Goal: Communication & Community: Answer question/provide support

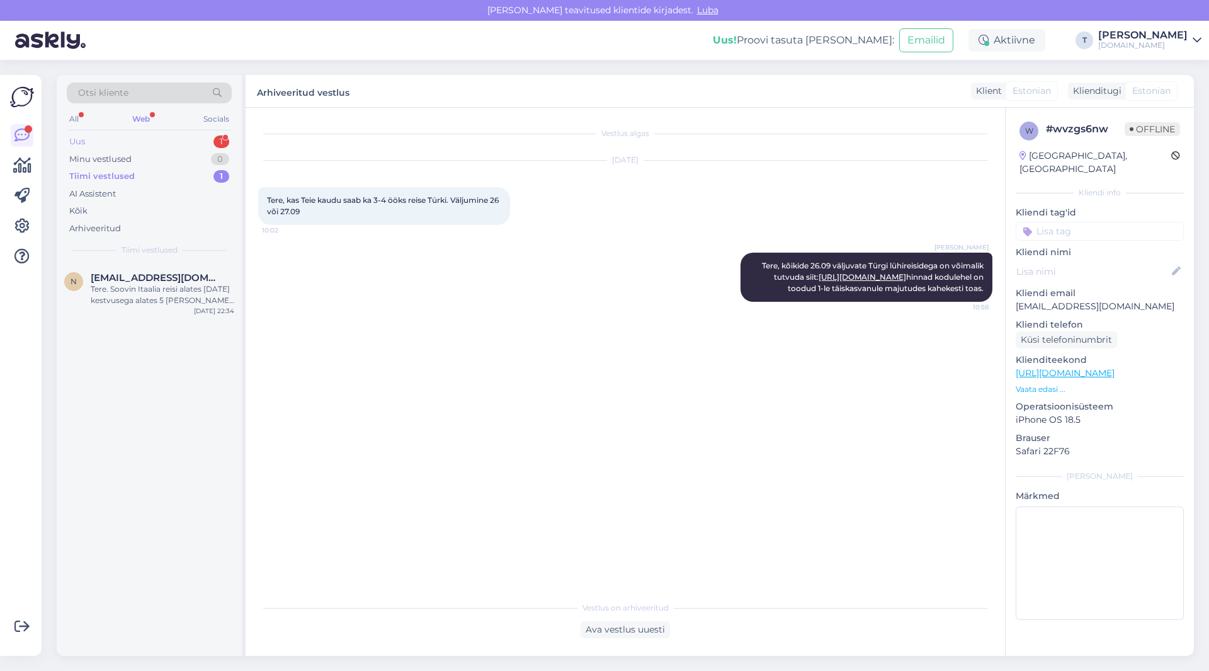
click at [180, 138] on div "Uus 1" at bounding box center [149, 142] width 165 height 18
click at [101, 153] on div "Minu vestlused" at bounding box center [100, 159] width 62 height 13
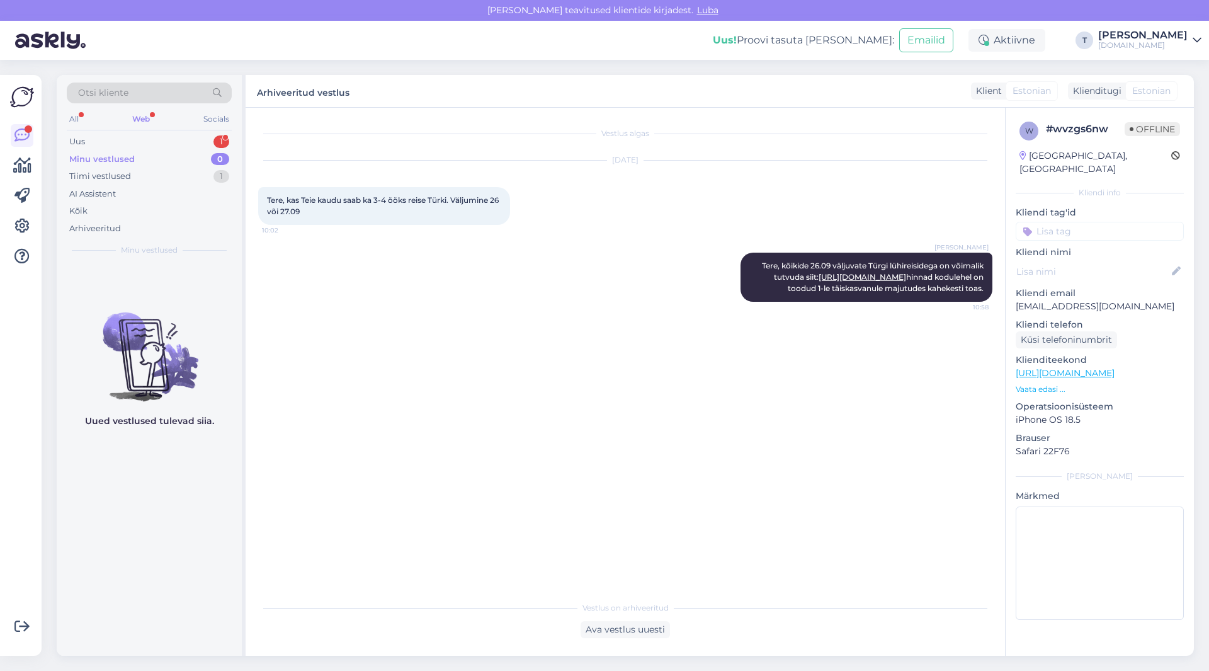
click at [137, 117] on div "Web" at bounding box center [141, 119] width 23 height 16
click at [135, 140] on div "Uus 1" at bounding box center [149, 142] width 165 height 18
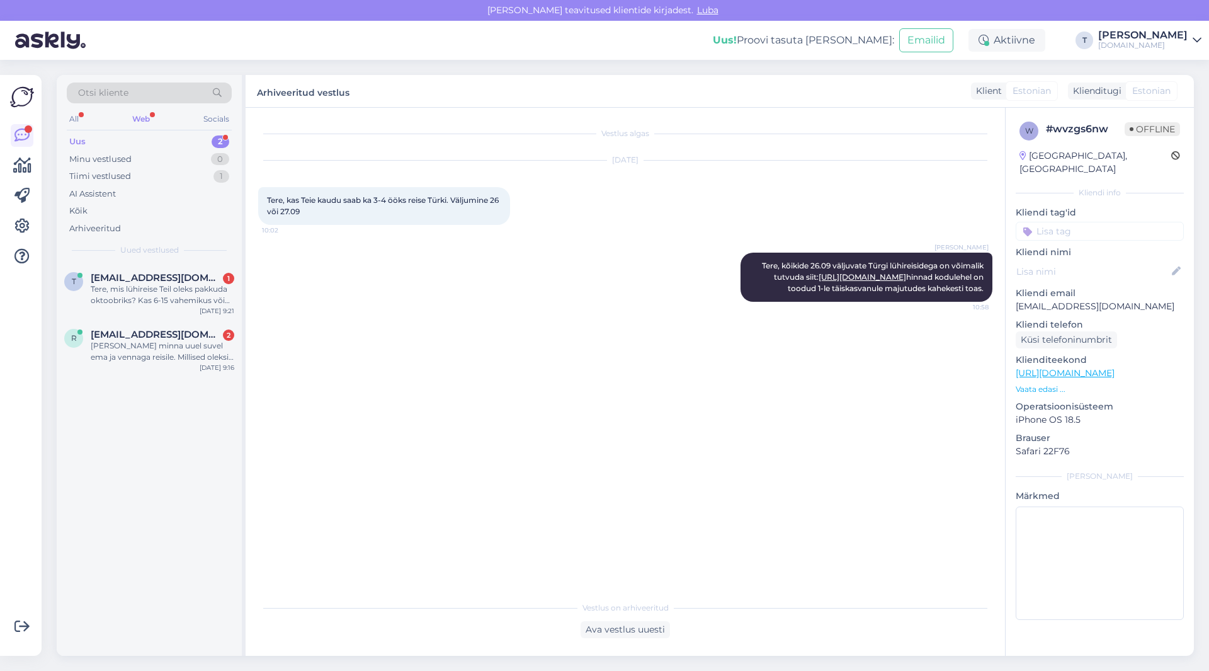
click at [130, 137] on div "Uus 2" at bounding box center [149, 142] width 165 height 18
click at [169, 152] on div "Minu vestlused 0" at bounding box center [149, 159] width 165 height 18
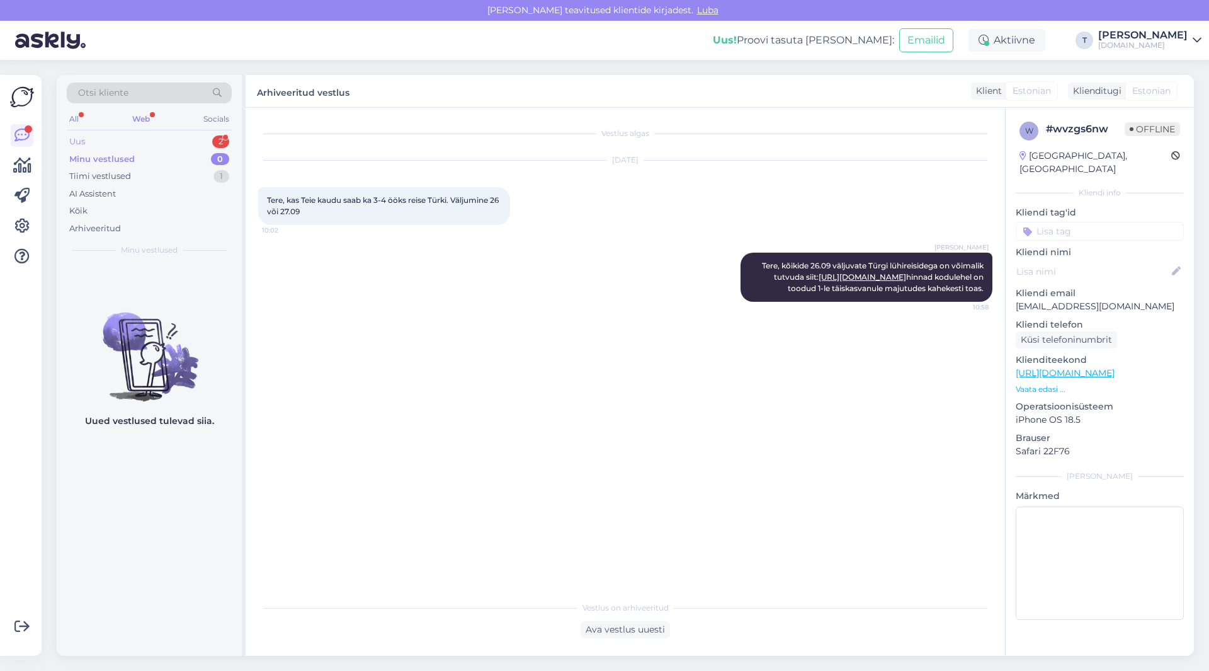
click at [171, 139] on div "Uus 2" at bounding box center [149, 142] width 165 height 18
click at [115, 225] on div "Arhiveeritud" at bounding box center [95, 228] width 52 height 13
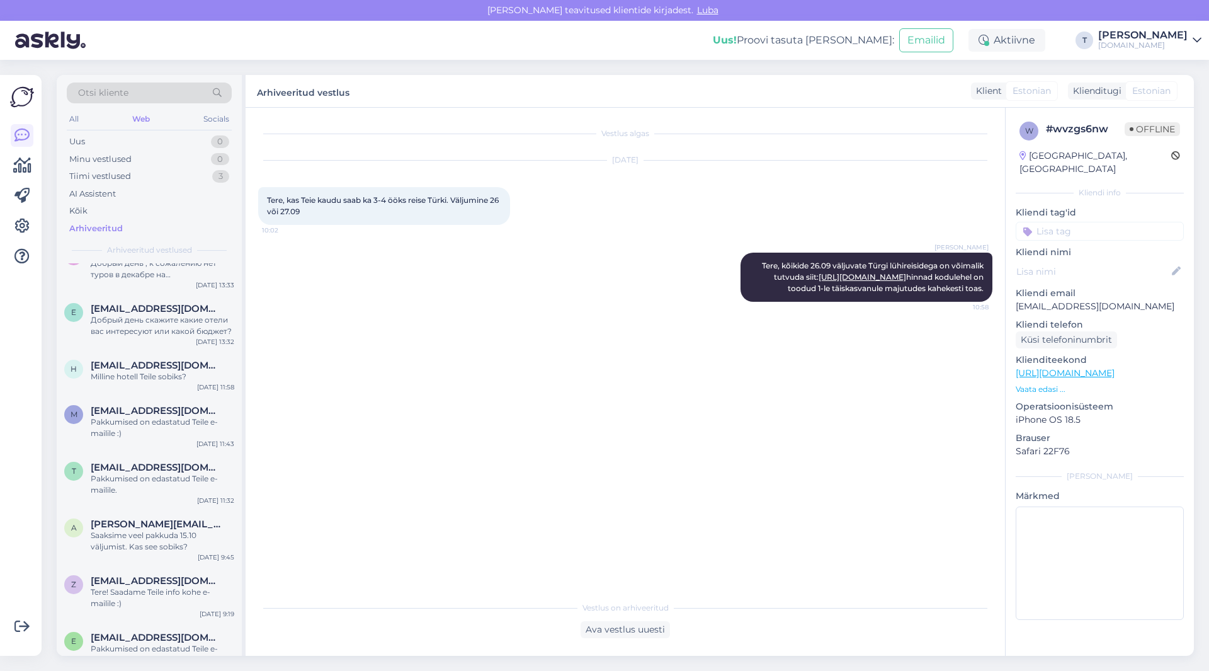
scroll to position [2267, 0]
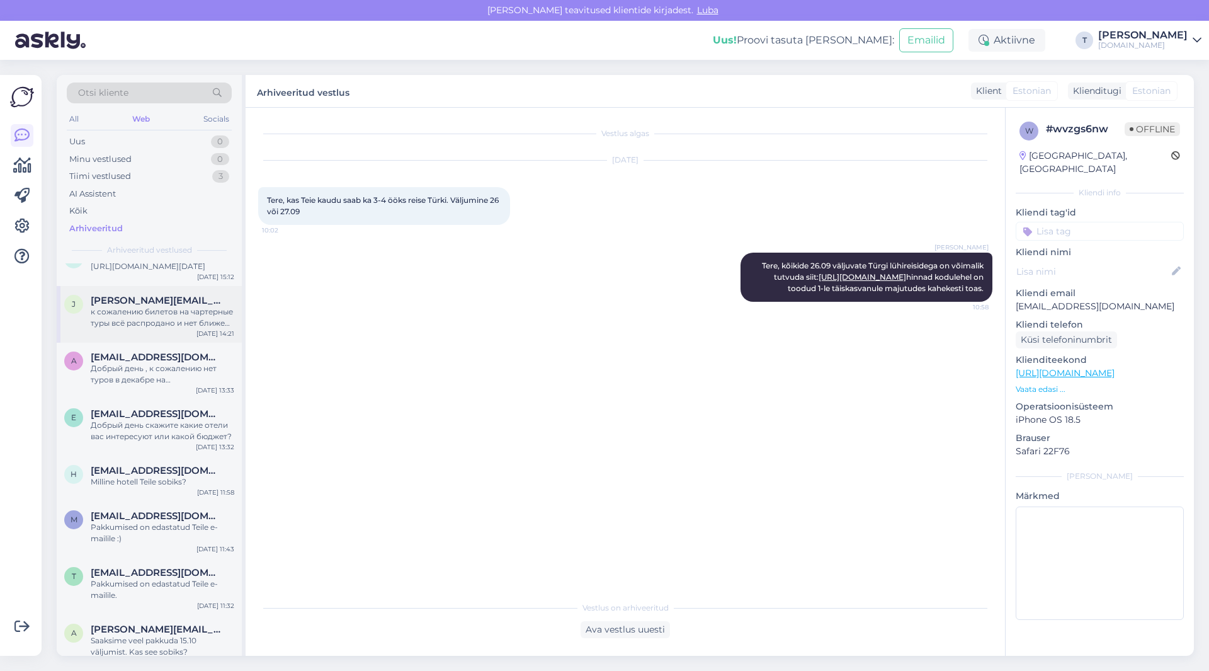
click at [180, 307] on div "к сожалению билетов на чартерные туры всё распродано и нет ближе чем дата когда…" at bounding box center [163, 317] width 144 height 23
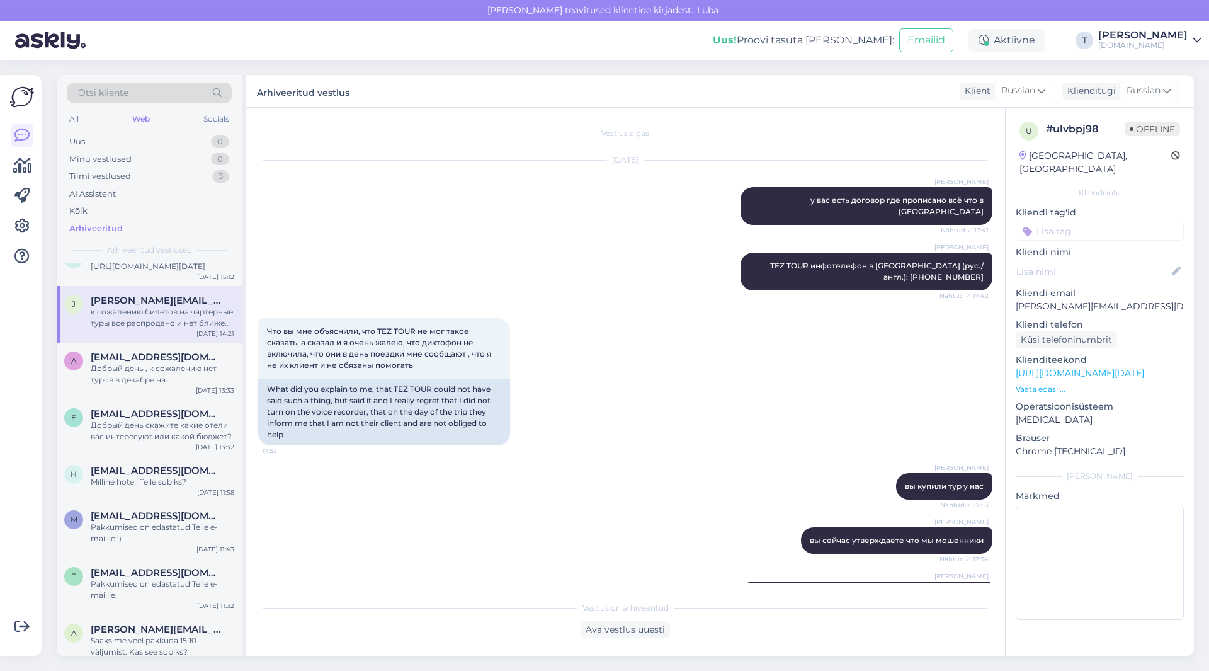
scroll to position [10248, 0]
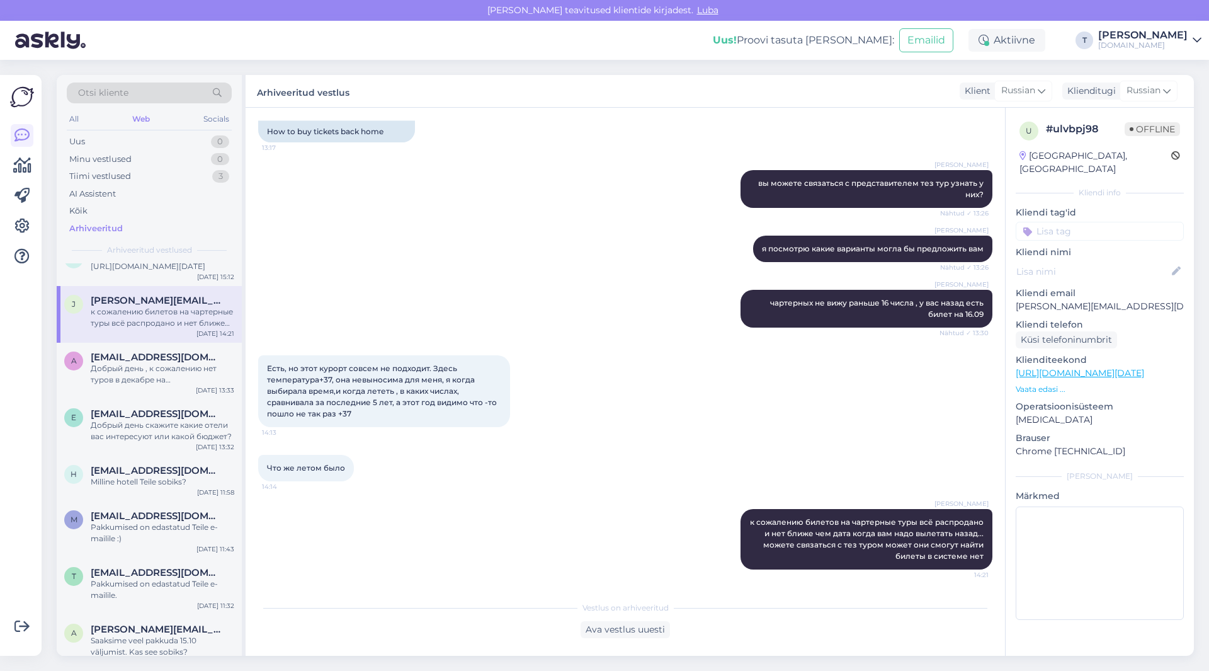
click at [399, 413] on div "Есть, но этот курорт совсем не подходит. Здесь температура+37, она невыносима д…" at bounding box center [384, 391] width 252 height 72
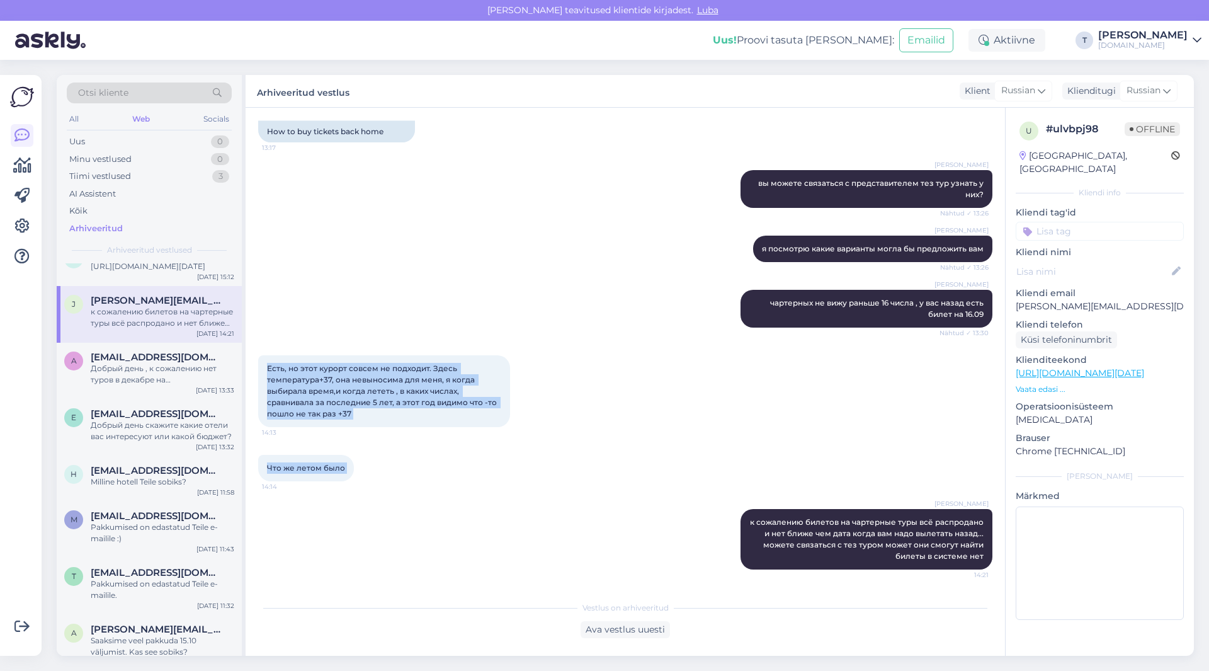
drag, startPoint x: 265, startPoint y: 366, endPoint x: 327, endPoint y: 451, distance: 105.4
click at [361, 459] on div "Vestlus algas [DATE] [PERSON_NAME] у вас есть договор где прописано всё что в т…" at bounding box center [631, 351] width 746 height 463
copy div "Есть, но этот курорт совсем не подходит. Здесь температура+37, она невыносима д…"
click at [699, 433] on div "Есть, но этот курорт совсем не подходит. Здесь температура+37, она невыносима д…" at bounding box center [625, 390] width 734 height 99
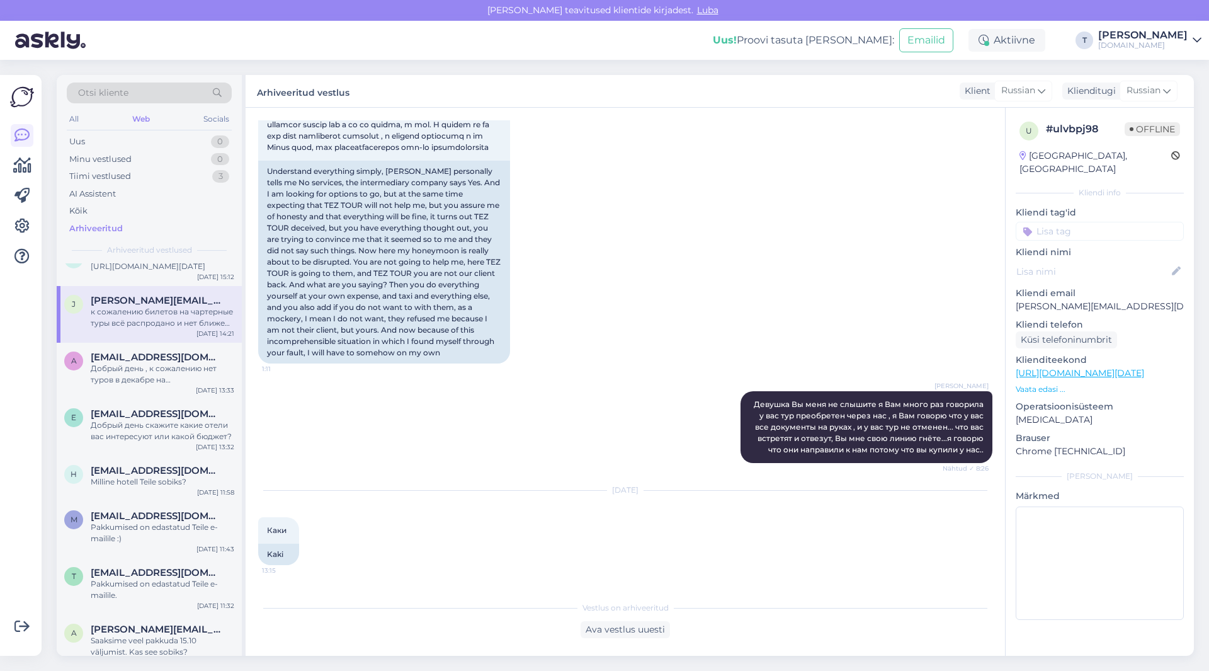
scroll to position [9366, 0]
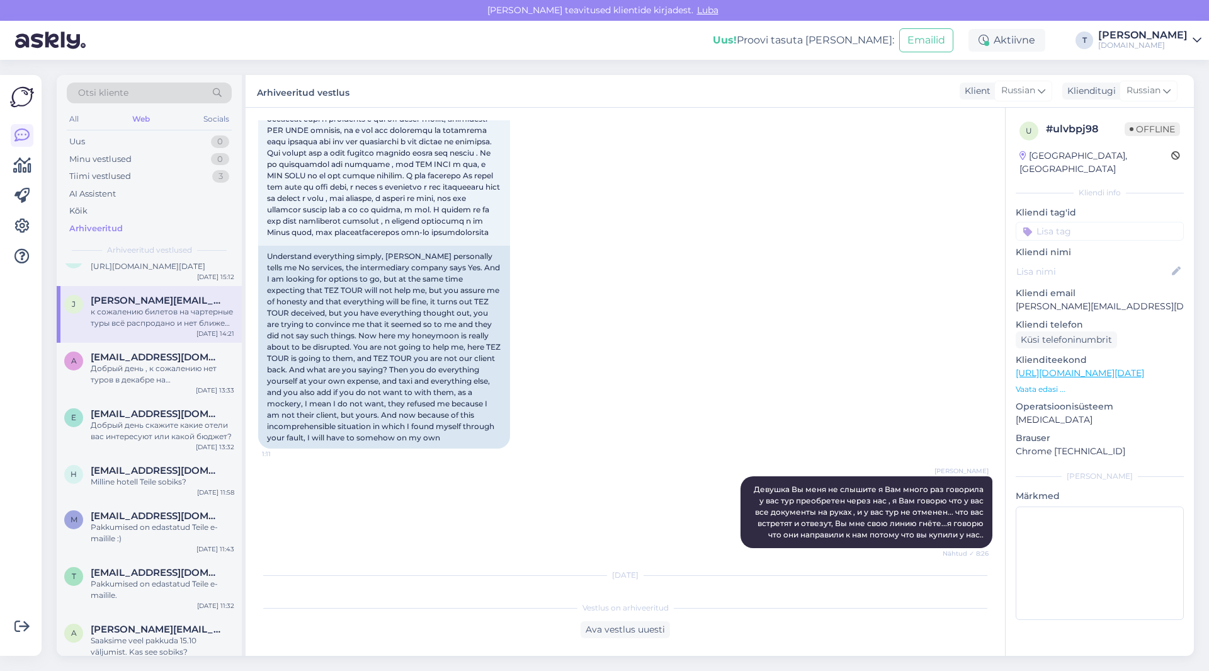
click at [613, 462] on div "1:11 Understand everything simply, [PERSON_NAME] personally tells me No service…" at bounding box center [625, 260] width 734 height 404
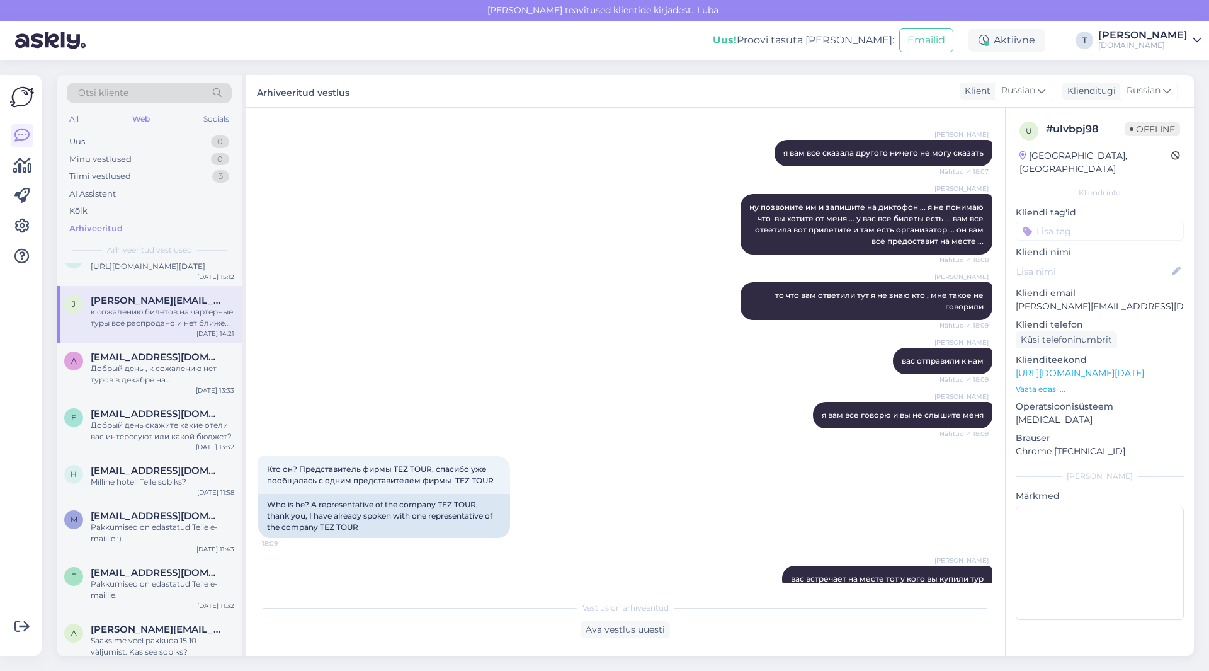
scroll to position [2566, 0]
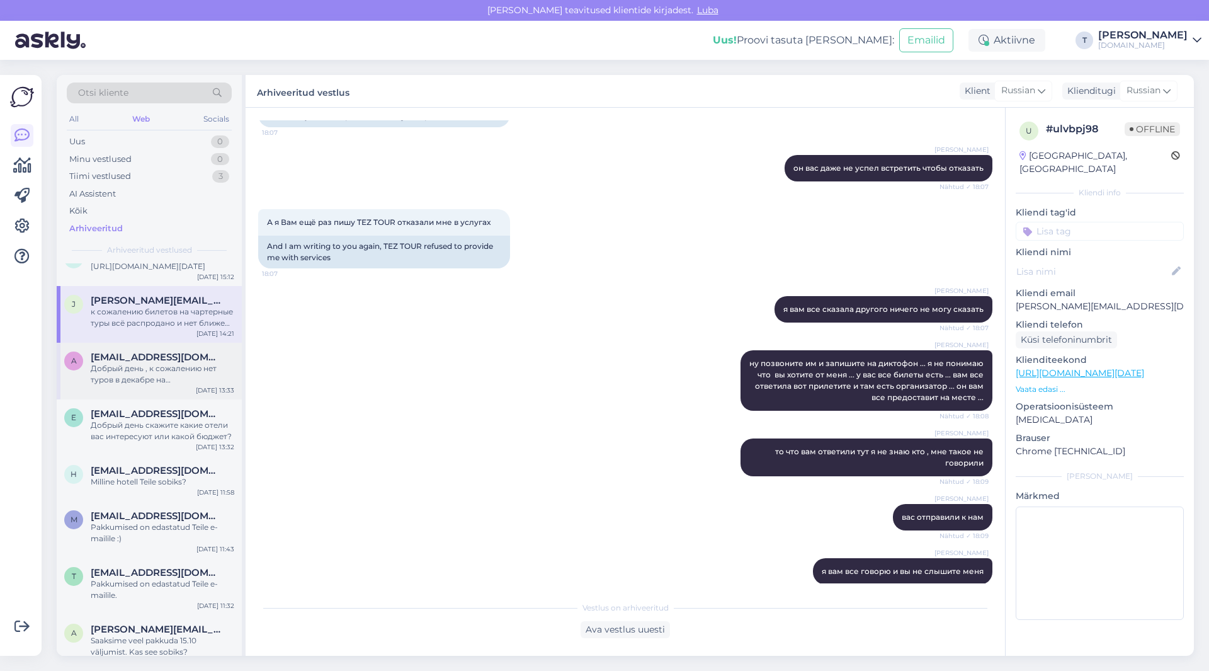
click at [133, 363] on div "Добрый день , к сожалению нет туров в декабре на [GEOGRAPHIC_DATA]" at bounding box center [163, 374] width 144 height 23
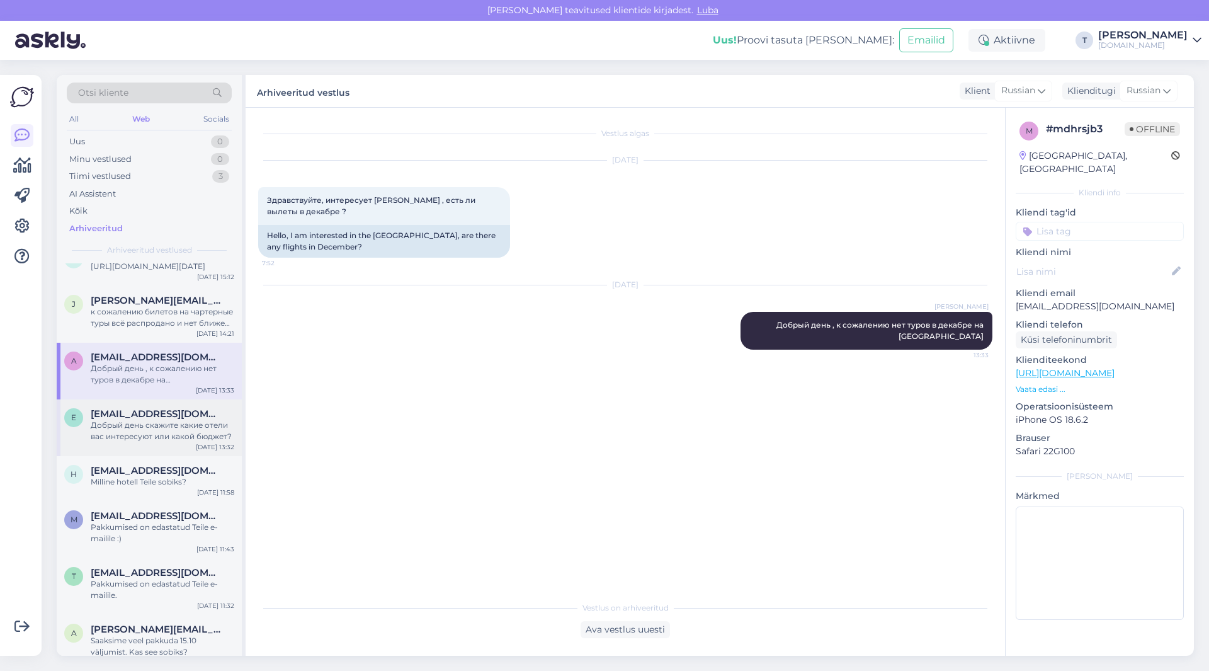
click at [138, 441] on div "Добрый день скажите какие отели вас интересуют или какой бюджет?" at bounding box center [163, 430] width 144 height 23
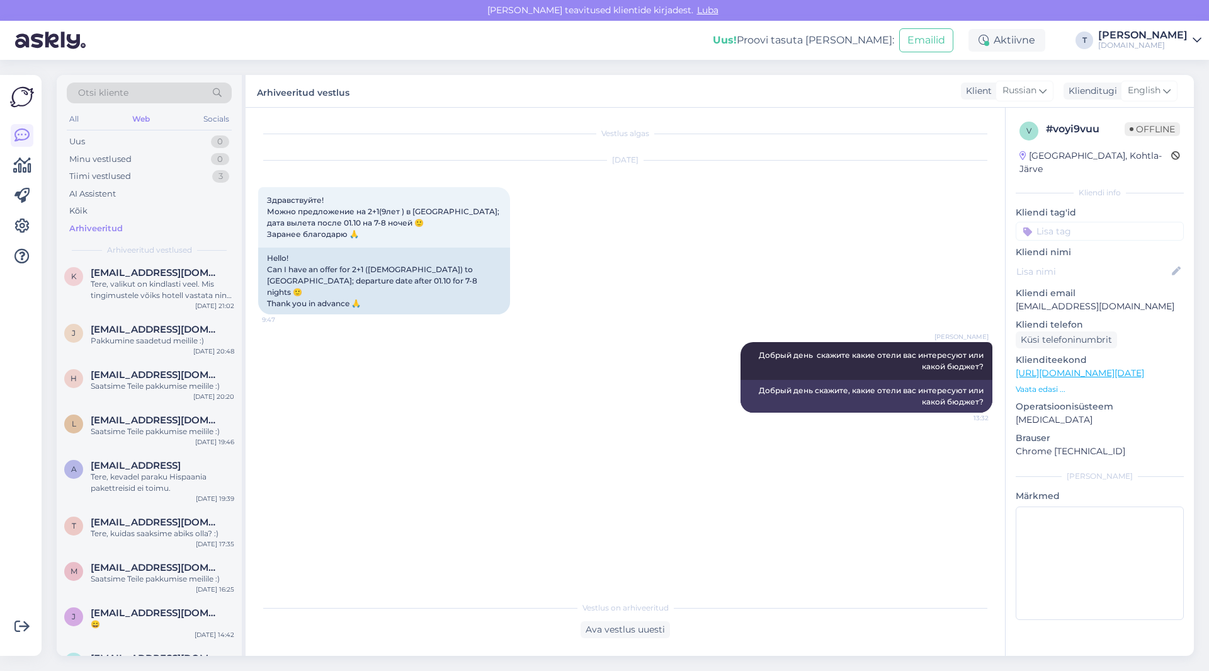
scroll to position [3589, 0]
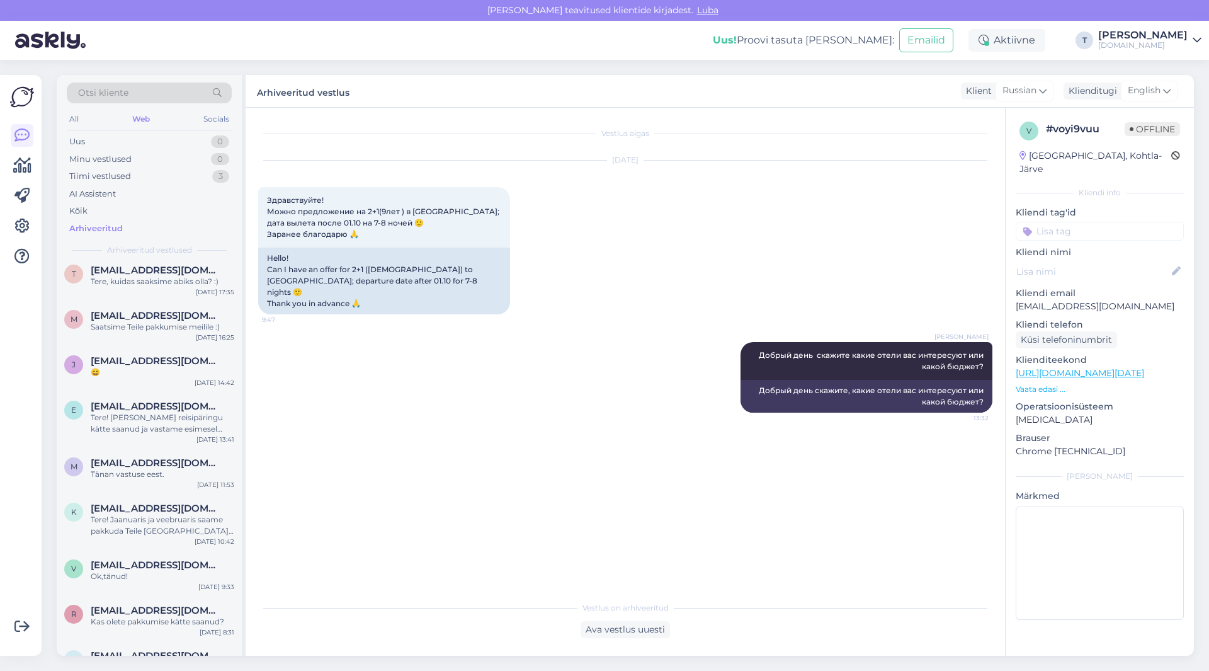
click at [1069, 300] on p "[EMAIL_ADDRESS][DOMAIN_NAME]" at bounding box center [1100, 306] width 168 height 13
copy p "[EMAIL_ADDRESS][DOMAIN_NAME]"
click at [172, 159] on div "Minu vestlused 0" at bounding box center [149, 159] width 165 height 18
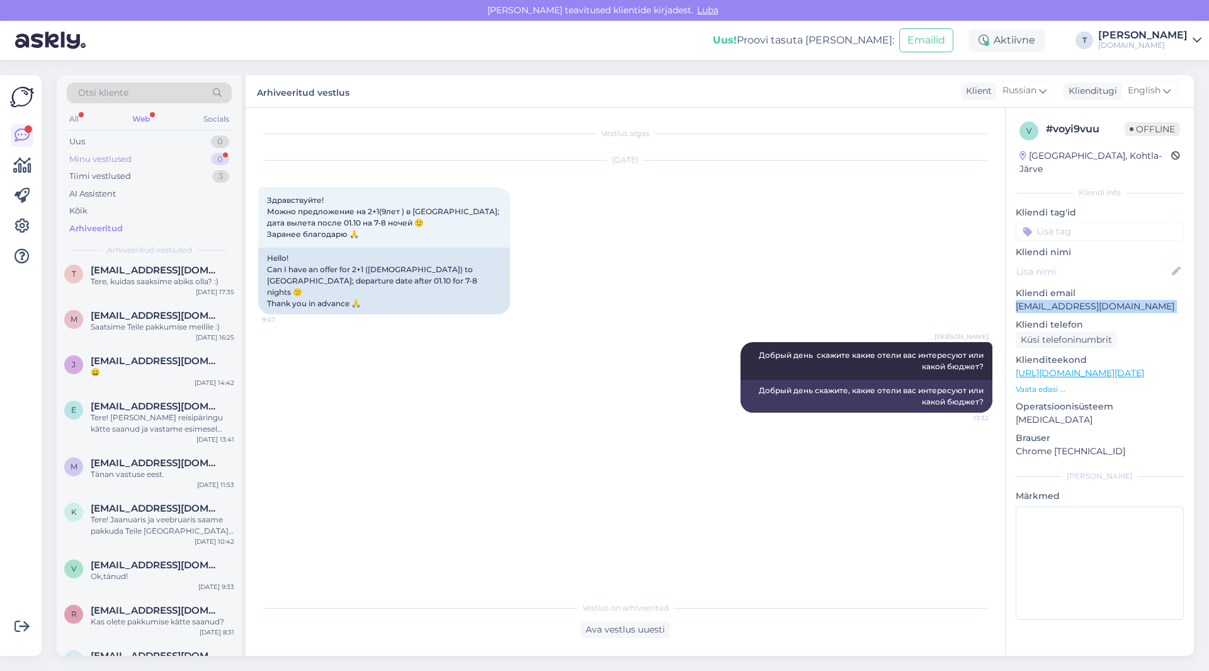
scroll to position [0, 0]
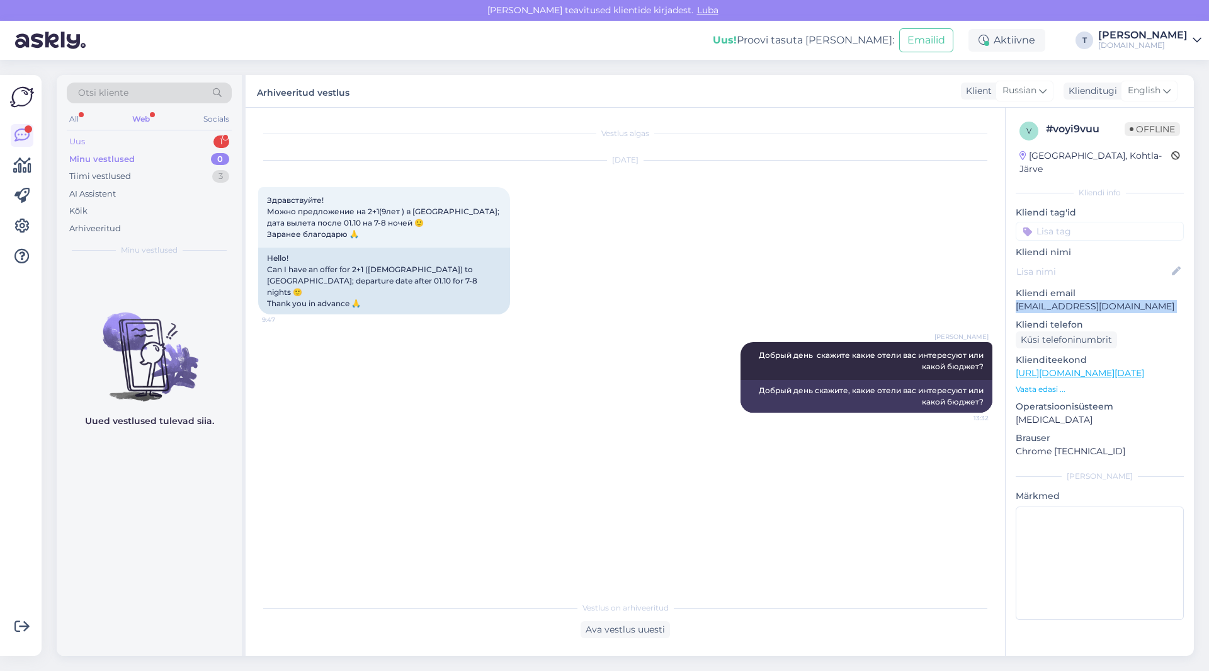
click at [201, 137] on div "Uus 1" at bounding box center [149, 142] width 165 height 18
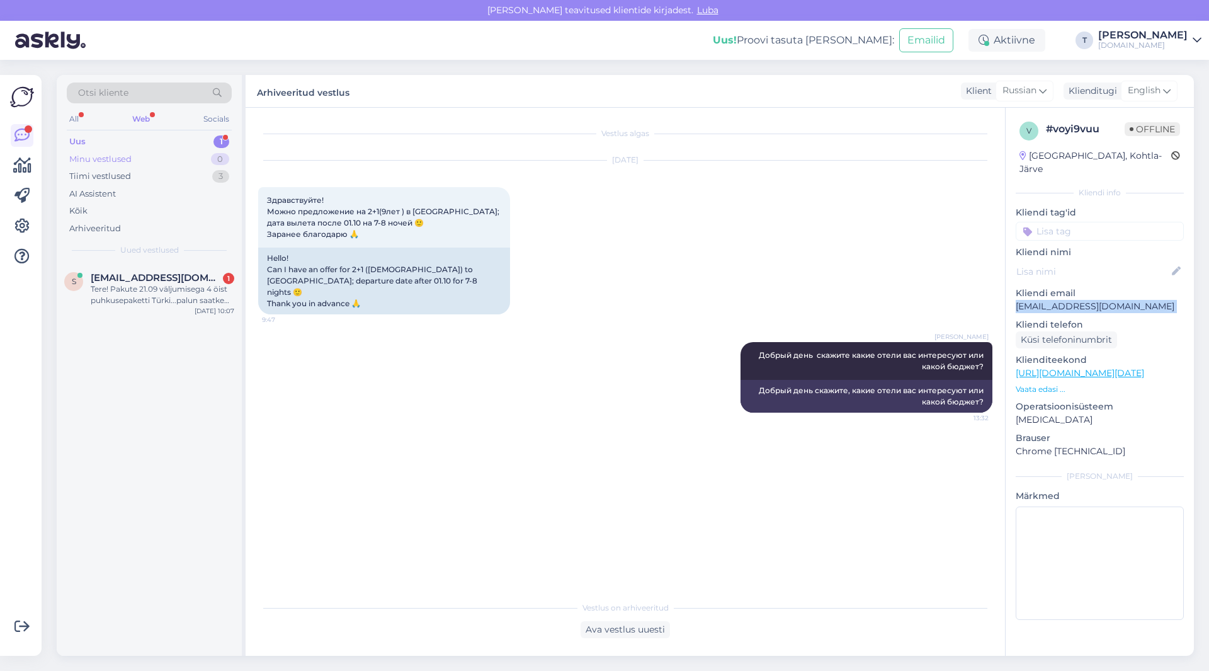
click at [133, 159] on div "Minu vestlused 0" at bounding box center [149, 159] width 165 height 18
